Goal: Task Accomplishment & Management: Manage account settings

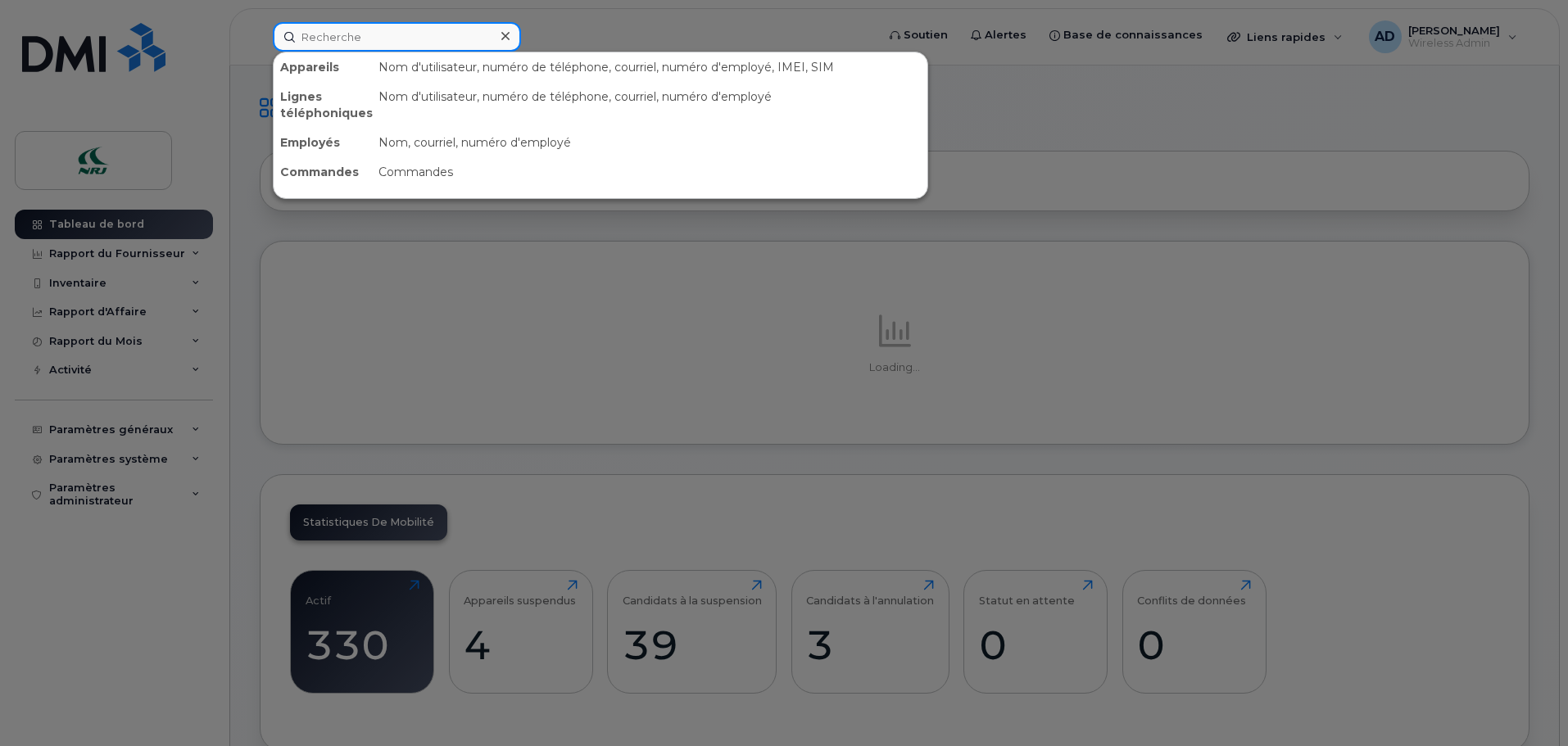
click at [340, 37] on input at bounding box center [397, 37] width 248 height 30
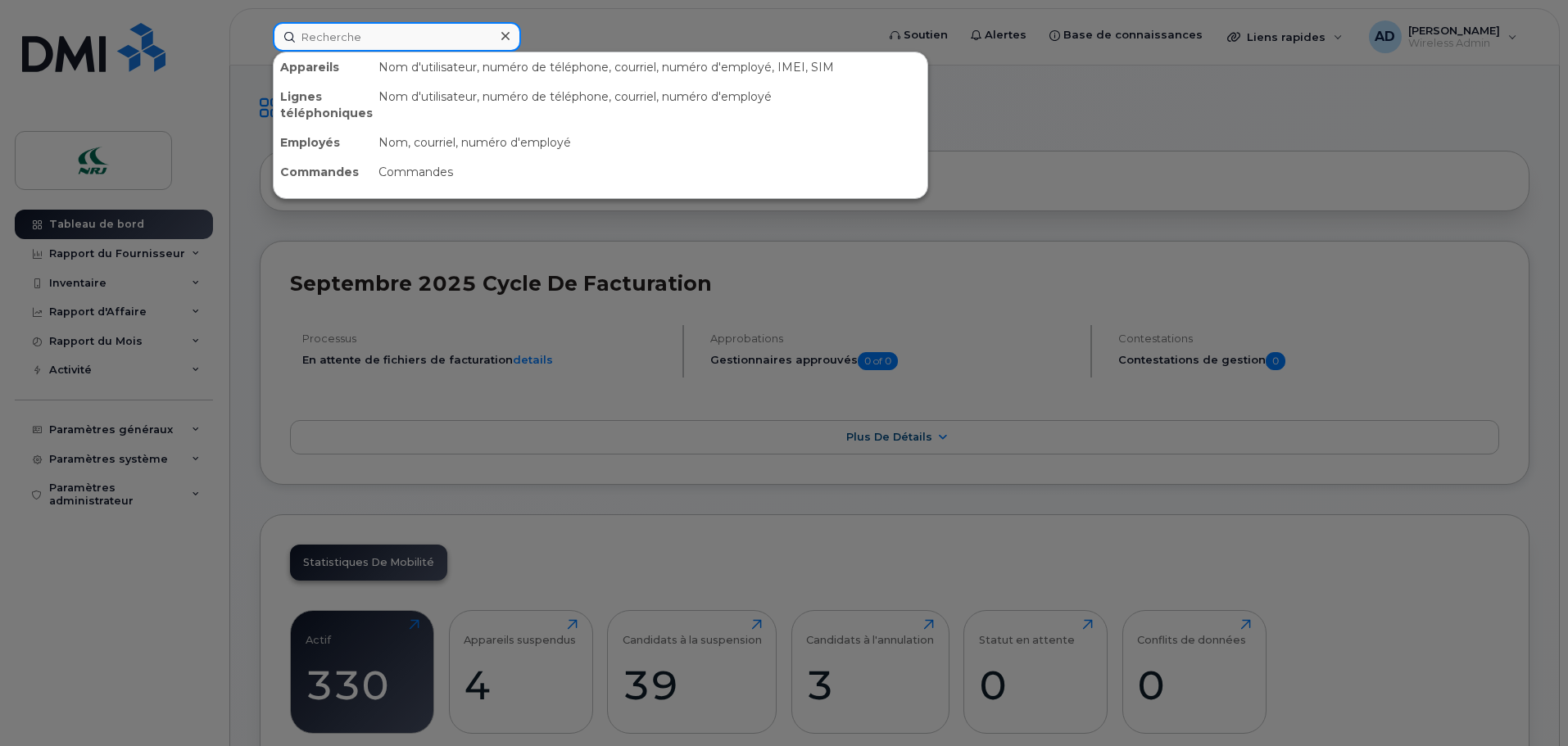
paste input "416-884-5268"
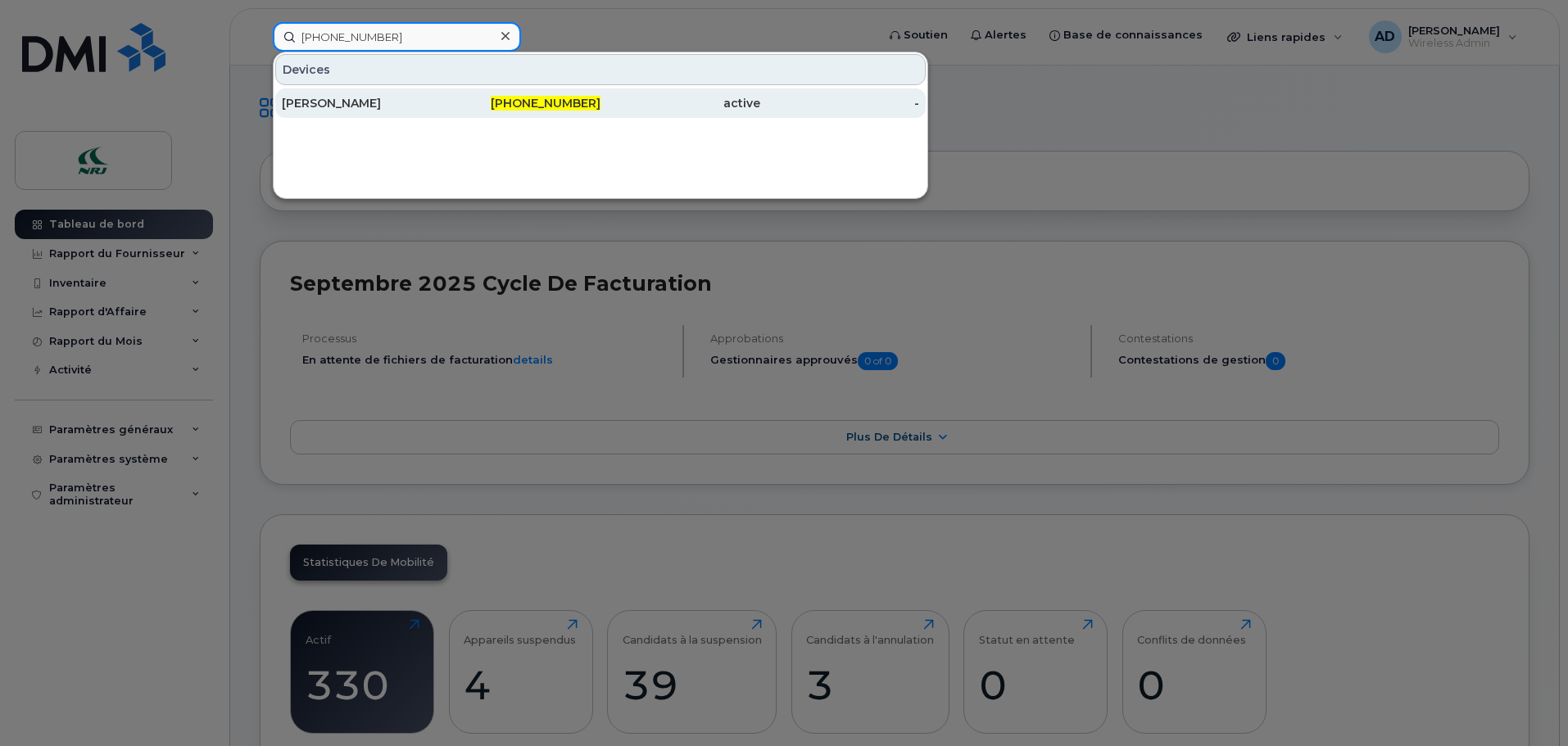
type input "416-884-5268"
click at [359, 108] on div "[PERSON_NAME]" at bounding box center [362, 103] width 160 height 16
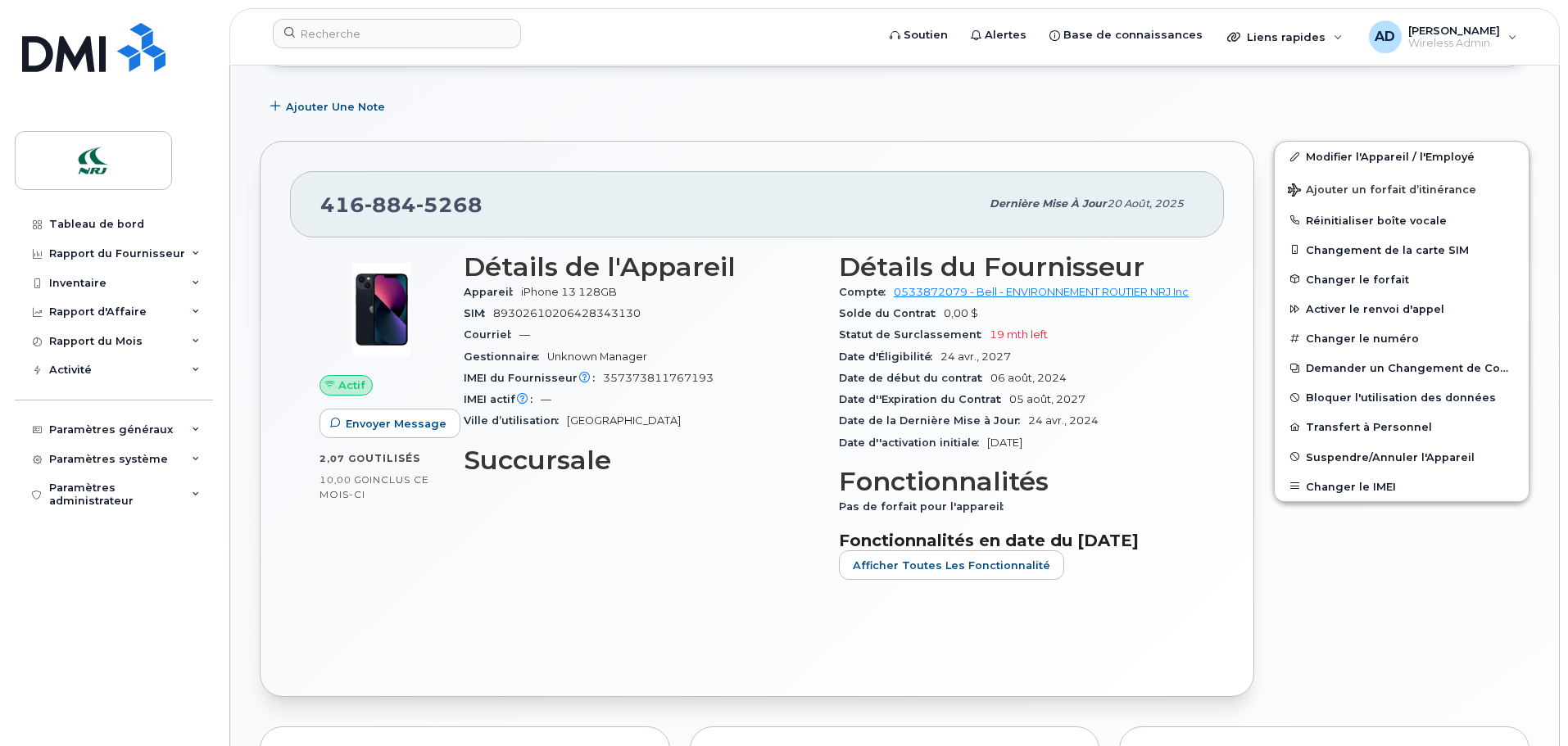
scroll to position [245, 0]
click at [1368, 153] on link "Modifier l'Appareil / l'Employé" at bounding box center [1401, 155] width 254 height 30
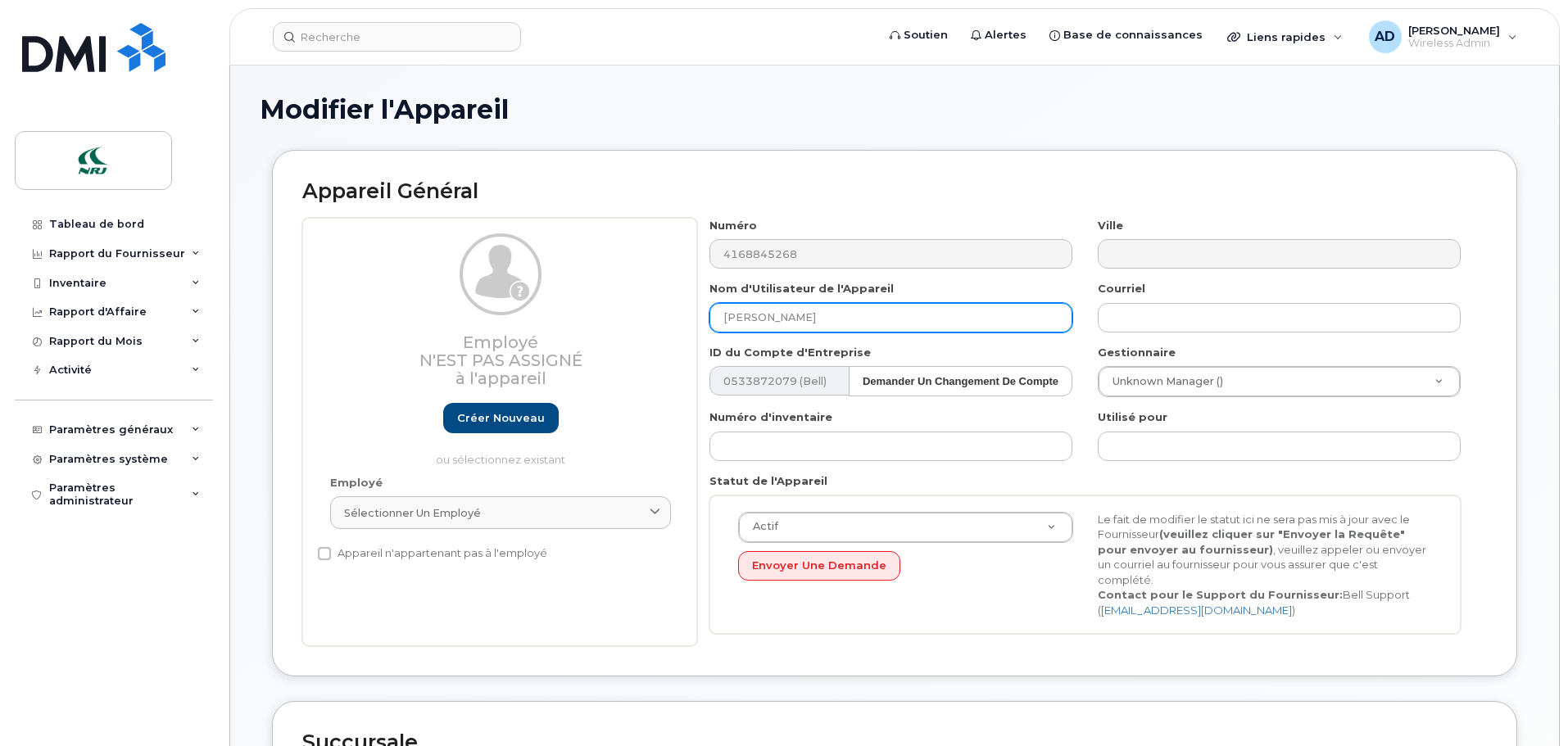
click at [834, 313] on input "[PERSON_NAME]" at bounding box center [891, 318] width 363 height 30
type input "Libre Voix & Data"
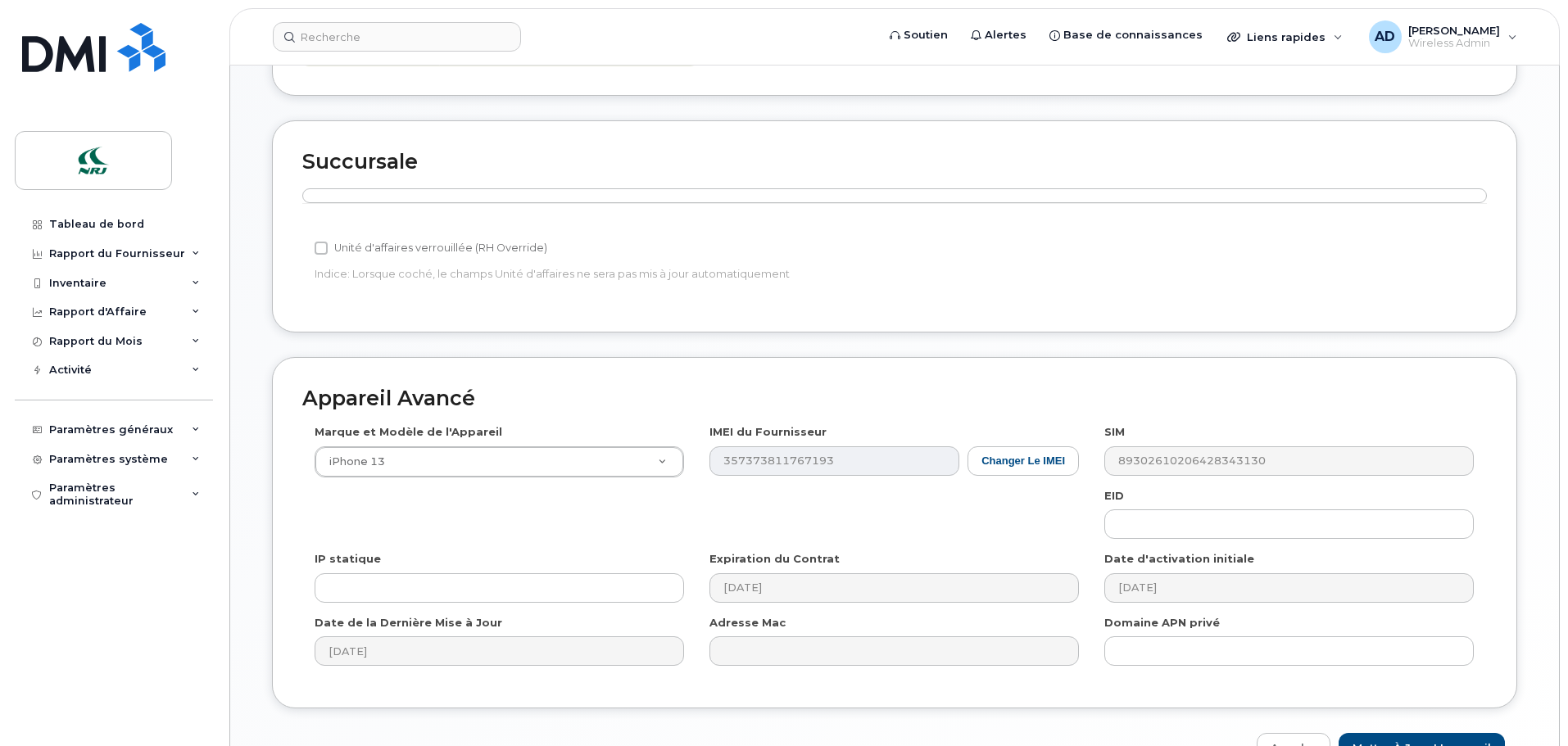
scroll to position [665, 0]
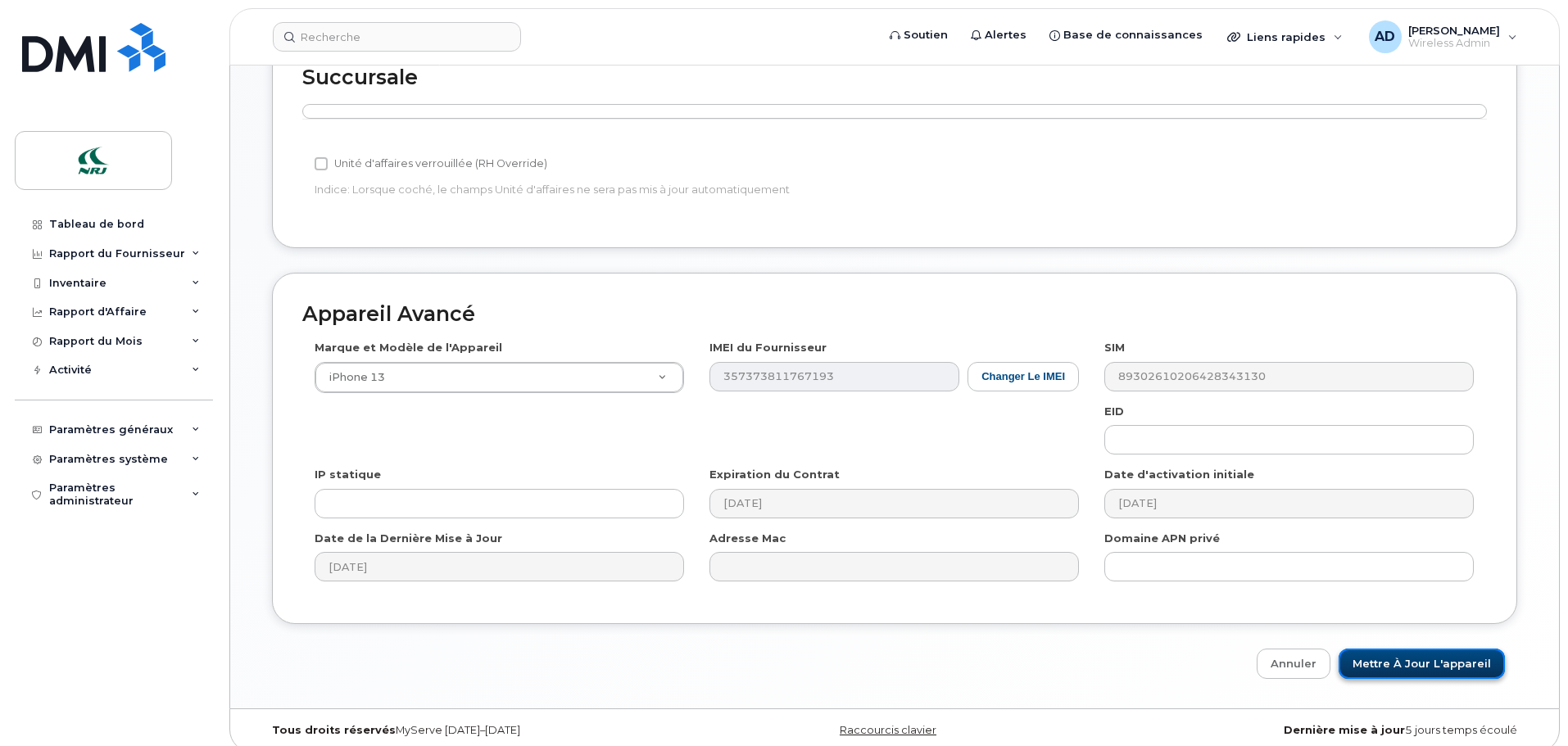
click at [1405, 649] on input "Mettre à jour l'appareil" at bounding box center [1421, 664] width 167 height 30
type input "Sauvegarde..."
